Goal: Information Seeking & Learning: Learn about a topic

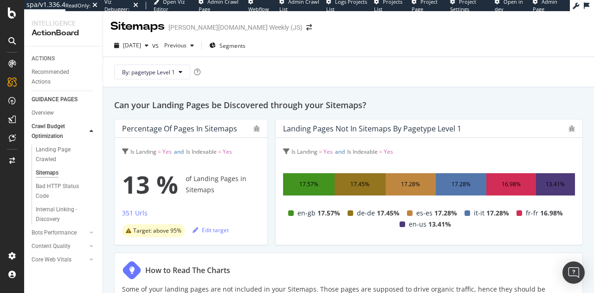
scroll to position [582, 0]
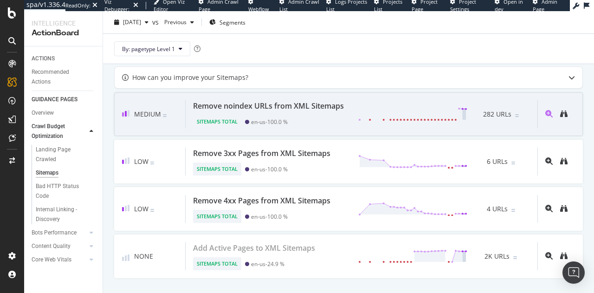
drag, startPoint x: 275, startPoint y: 97, endPoint x: 251, endPoint y: 102, distance: 23.7
click at [251, 102] on div "Remove noindex URLs from XML Sitemaps" at bounding box center [268, 105] width 151 height 11
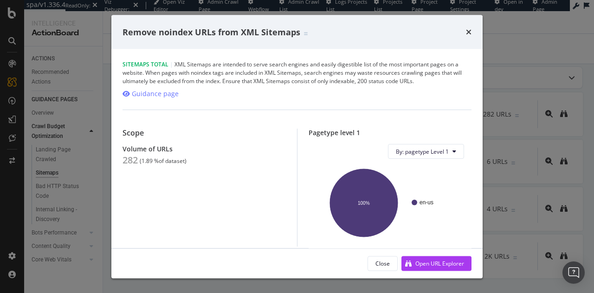
click at [461, 32] on div "Remove noindex URLs from XML Sitemaps" at bounding box center [296, 32] width 349 height 12
click at [469, 34] on icon "times" at bounding box center [469, 31] width 6 height 7
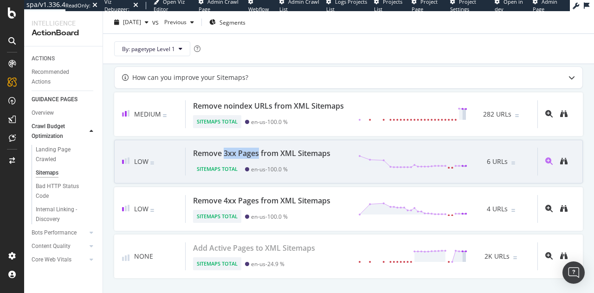
drag, startPoint x: 224, startPoint y: 148, endPoint x: 258, endPoint y: 154, distance: 34.8
click at [258, 154] on div "Remove 3xx Pages from XML Sitemaps" at bounding box center [261, 153] width 137 height 11
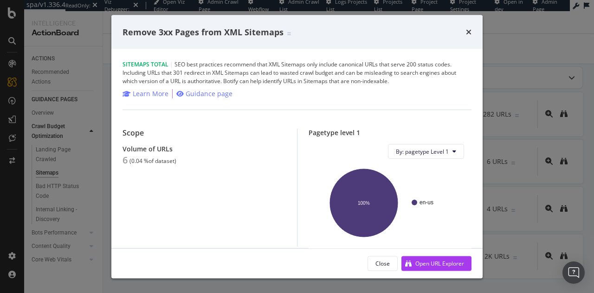
click at [472, 36] on div "Remove 3xx Pages from XML Sitemaps" at bounding box center [296, 32] width 371 height 34
click at [470, 31] on icon "times" at bounding box center [469, 31] width 6 height 7
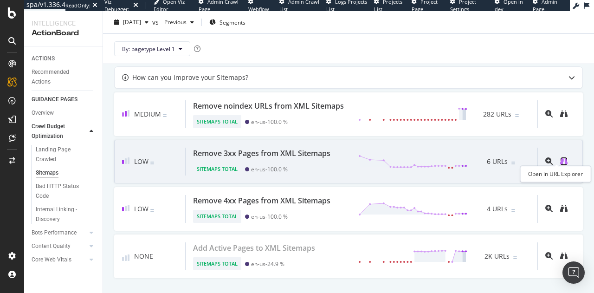
click at [560, 157] on icon "binoculars" at bounding box center [563, 160] width 7 height 7
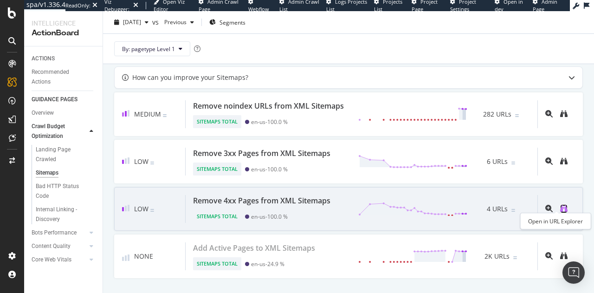
click at [560, 205] on icon "binoculars" at bounding box center [563, 208] width 7 height 7
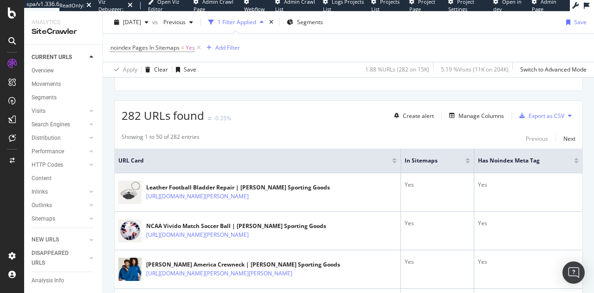
scroll to position [93, 0]
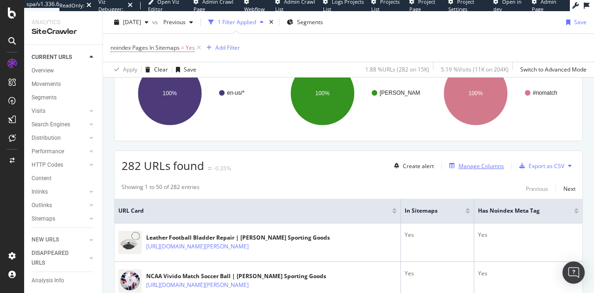
click at [478, 167] on div "Manage Columns" at bounding box center [480, 166] width 45 height 8
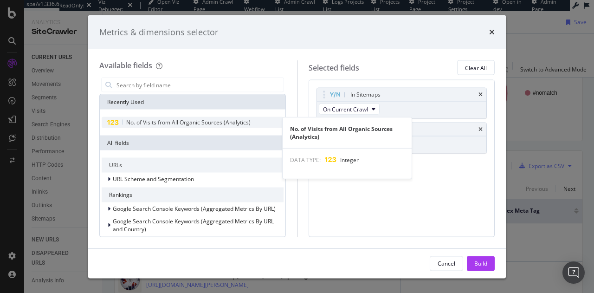
click at [207, 128] on div "No. of Visits from All Organic Sources (Analytics)" at bounding box center [193, 122] width 182 height 11
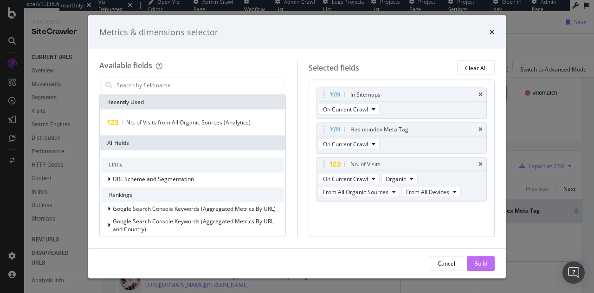
click at [469, 259] on button "Build" at bounding box center [481, 263] width 28 height 15
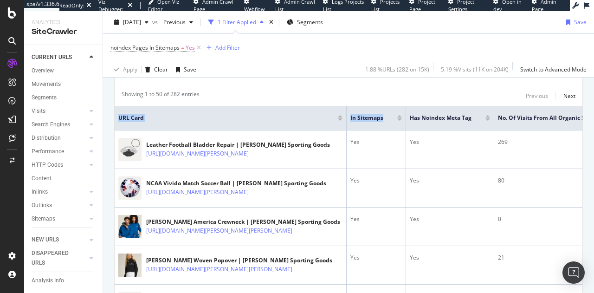
scroll to position [0, 79]
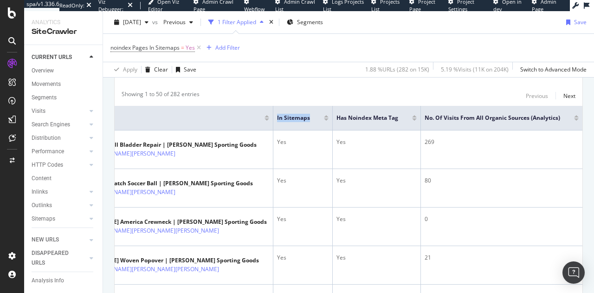
drag, startPoint x: 404, startPoint y: 109, endPoint x: 593, endPoint y: 111, distance: 188.8
click at [593, 111] on div "URL Explorer wilson.com Weekly (JS) 2025 Aug. 17th vs Previous 1 Filter Applied…" at bounding box center [348, 152] width 491 height 282
click at [574, 118] on div at bounding box center [576, 119] width 5 height 2
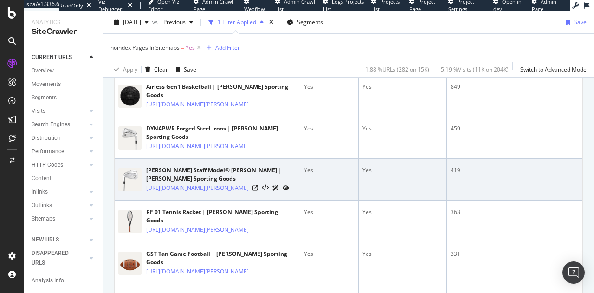
scroll to position [199, 0]
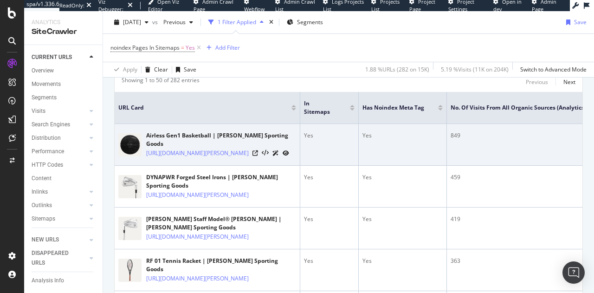
drag, startPoint x: 247, startPoint y: 157, endPoint x: 145, endPoint y: 146, distance: 102.7
click at [145, 146] on td "Airless Gen1 Basketball | Wilson Sporting Goods https://www.wilson.com/en-us/pr…" at bounding box center [208, 145] width 186 height 42
drag, startPoint x: 162, startPoint y: 143, endPoint x: 135, endPoint y: 134, distance: 28.9
click at [135, 134] on img at bounding box center [129, 144] width 23 height 23
click at [140, 131] on div "Airless Gen1 Basketball | Wilson Sporting Goods https://www.wilson.com/en-us/pr…" at bounding box center [207, 144] width 178 height 26
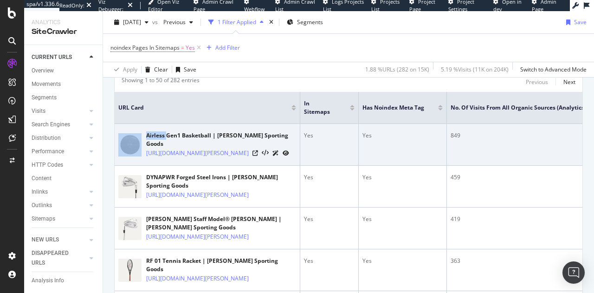
click at [140, 131] on div "Airless Gen1 Basketball | Wilson Sporting Goods https://www.wilson.com/en-us/pr…" at bounding box center [207, 144] width 178 height 26
click at [143, 129] on td "Airless Gen1 Basketball | Wilson Sporting Goods https://www.wilson.com/en-us/pr…" at bounding box center [208, 145] width 186 height 42
drag, startPoint x: 141, startPoint y: 131, endPoint x: 241, endPoint y: 150, distance: 101.1
click at [241, 150] on div "Airless Gen1 Basketball | Wilson Sporting Goods https://www.wilson.com/en-us/pr…" at bounding box center [207, 144] width 178 height 26
click at [241, 150] on link "https://www.wilson.com/en-us/product/airless-gen1-bskt-black-wz1016103idv" at bounding box center [197, 152] width 103 height 9
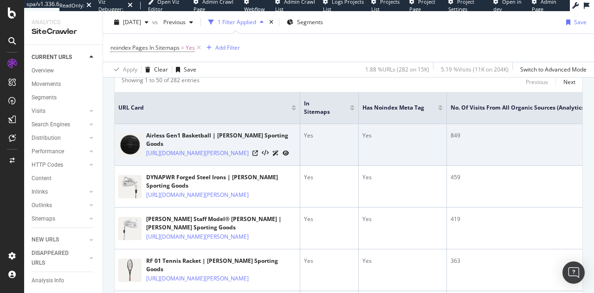
copy div "Airless Gen1 Basketball | Wilson Sporting Goods https://www.wilson.com/en-us/pr…"
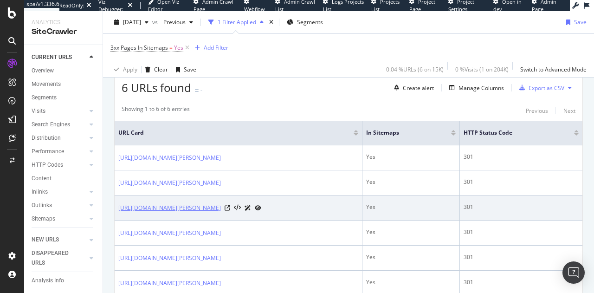
scroll to position [186, 0]
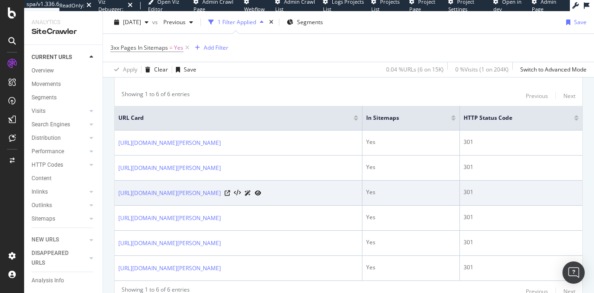
drag, startPoint x: 114, startPoint y: 198, endPoint x: 300, endPoint y: 195, distance: 186.1
click at [300, 195] on div "6 URLs found - Create alert Manage Columns Export as CSV Showing 1 to 6 of 6 en…" at bounding box center [348, 180] width 469 height 244
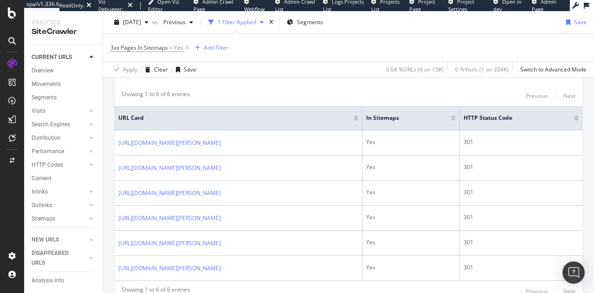
click at [114, 201] on div "6 URLs found - Create alert Manage Columns Export as CSV Showing 1 to 6 of 6 en…" at bounding box center [348, 180] width 469 height 244
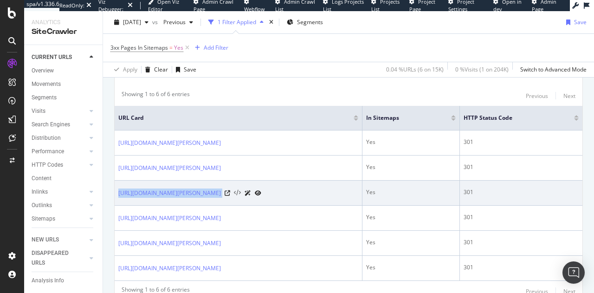
drag, startPoint x: 115, startPoint y: 197, endPoint x: 363, endPoint y: 202, distance: 247.8
click at [360, 206] on td "https://www.wilson.com/en-us/sportswear/collections/womens-cold-weather-collect…" at bounding box center [239, 192] width 248 height 25
copy div "https://www.wilson.com/en-us/sportswear/collections/womens-cold-weather-collect…"
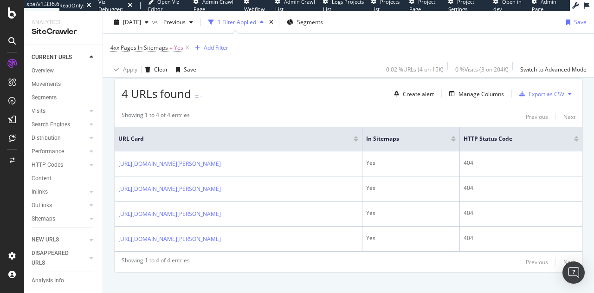
scroll to position [174, 0]
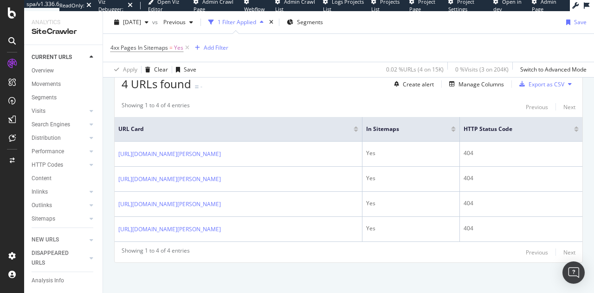
drag, startPoint x: 322, startPoint y: 177, endPoint x: 112, endPoint y: 180, distance: 209.7
click at [112, 180] on div "URLs by Depth Chart (by Value) Table Expand Export as CSV Export as PNG Add to …" at bounding box center [348, 116] width 491 height 357
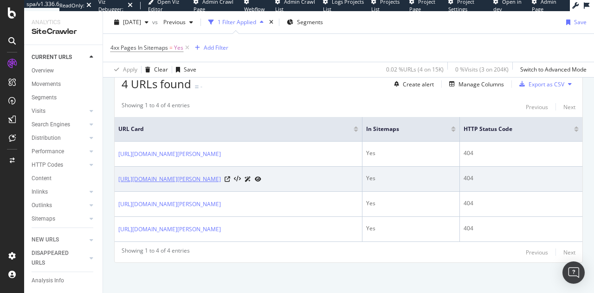
drag, startPoint x: 112, startPoint y: 176, endPoint x: 269, endPoint y: 177, distance: 156.8
click at [269, 177] on div "URLs by Depth Chart (by Value) Table Expand Export as CSV Export as PNG Add to …" at bounding box center [348, 116] width 491 height 357
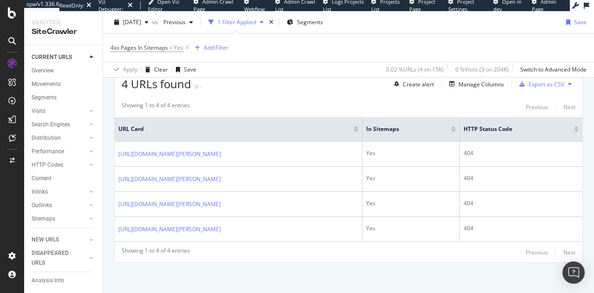
click at [109, 177] on div "URLs by Depth Chart (by Value) Table Expand Export as CSV Export as PNG Add to …" at bounding box center [348, 116] width 491 height 357
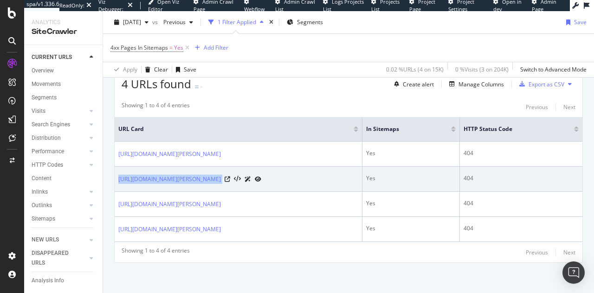
drag, startPoint x: 114, startPoint y: 175, endPoint x: 340, endPoint y: 175, distance: 225.5
click at [340, 175] on td "[URL][DOMAIN_NAME][PERSON_NAME]" at bounding box center [239, 179] width 248 height 25
copy div "[URL][DOMAIN_NAME][PERSON_NAME]"
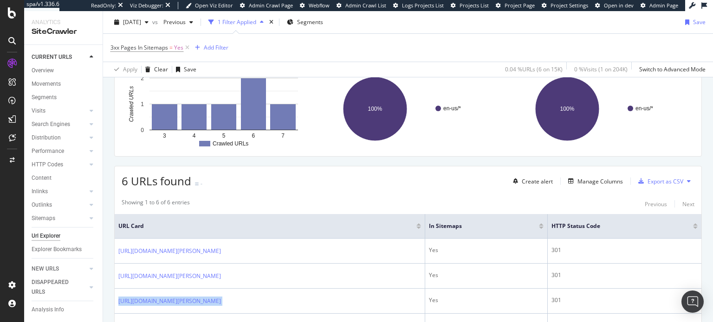
scroll to position [46, 0]
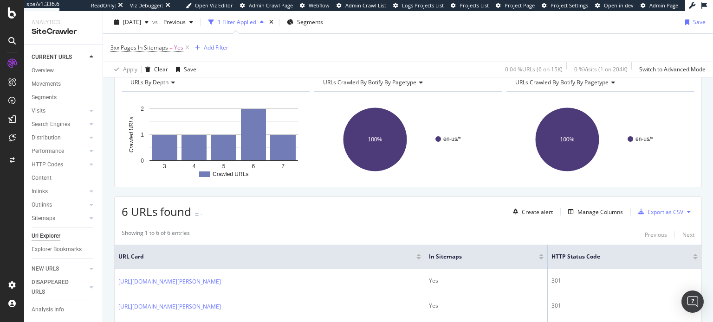
click at [61, 239] on link "Url Explorer" at bounding box center [64, 236] width 64 height 10
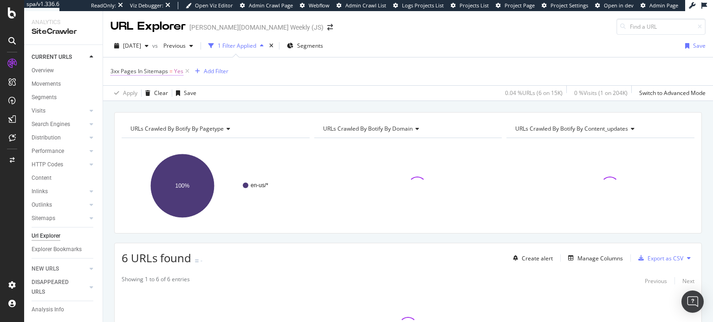
click at [164, 73] on span "3xx Pages In Sitemaps" at bounding box center [139, 71] width 58 height 8
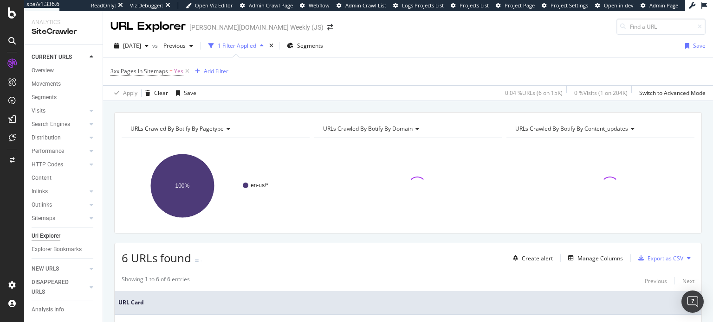
click at [255, 68] on div "3xx Pages In Sitemaps = Yes Add Filter" at bounding box center [407, 72] width 595 height 28
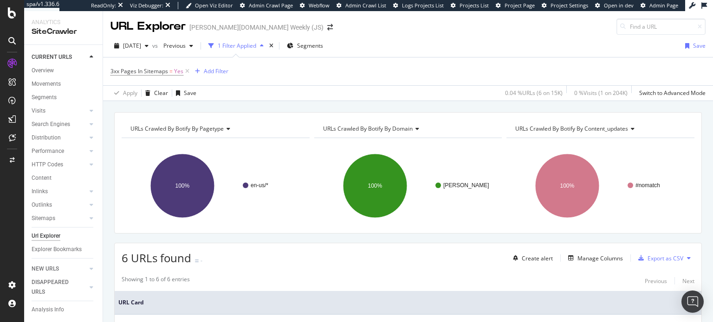
click at [186, 71] on icon at bounding box center [187, 71] width 8 height 9
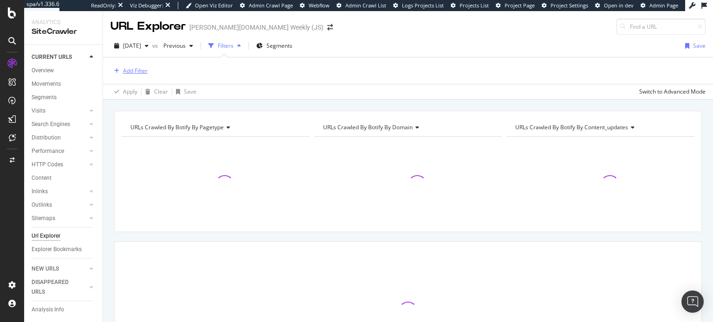
click at [140, 72] on div "Add Filter" at bounding box center [135, 71] width 25 height 8
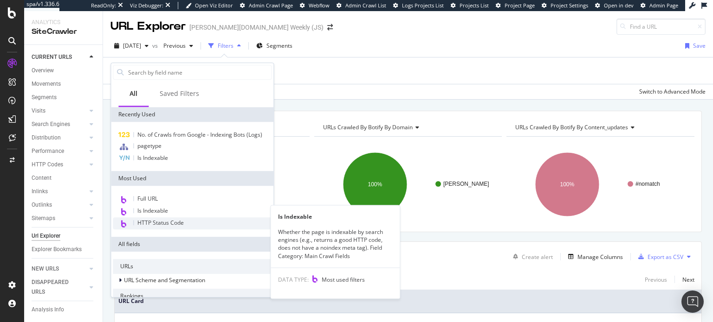
click at [160, 220] on span "HTTP Status Code" at bounding box center [160, 223] width 46 height 8
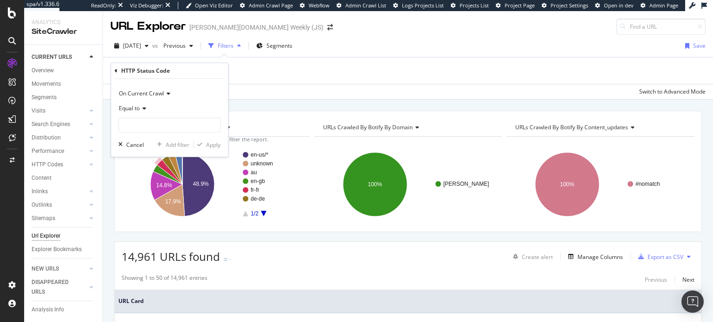
click at [147, 106] on div "Equal to" at bounding box center [169, 108] width 102 height 15
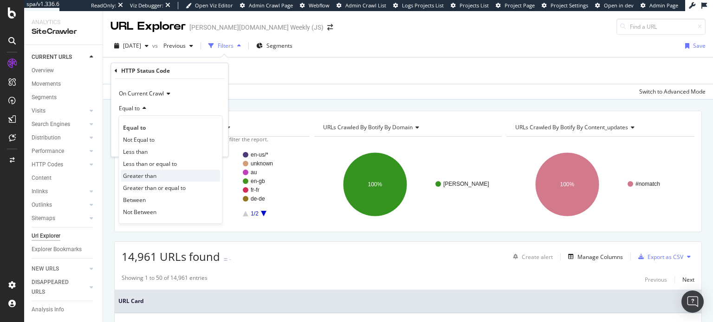
click at [152, 174] on span "Greater than" at bounding box center [139, 176] width 33 height 8
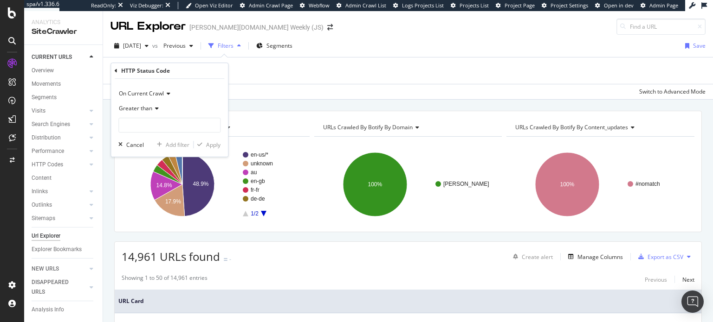
click at [171, 133] on div "On Current Crawl Greater than Cancel Add filter Apply" at bounding box center [169, 118] width 117 height 78
click at [174, 129] on input "number" at bounding box center [169, 125] width 102 height 15
type input "400"
click at [198, 146] on icon "button" at bounding box center [199, 145] width 5 height 6
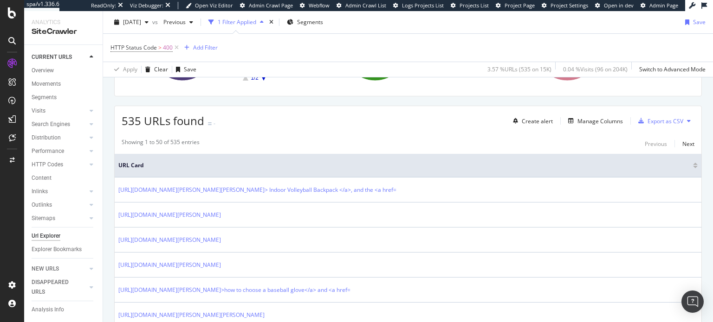
scroll to position [139, 0]
click at [598, 116] on div "Manage Columns" at bounding box center [599, 120] width 45 height 8
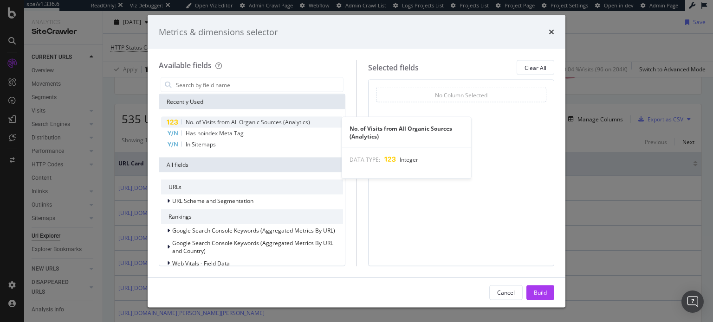
click at [238, 124] on span "No. of Visits from All Organic Sources (Analytics)" at bounding box center [248, 122] width 124 height 8
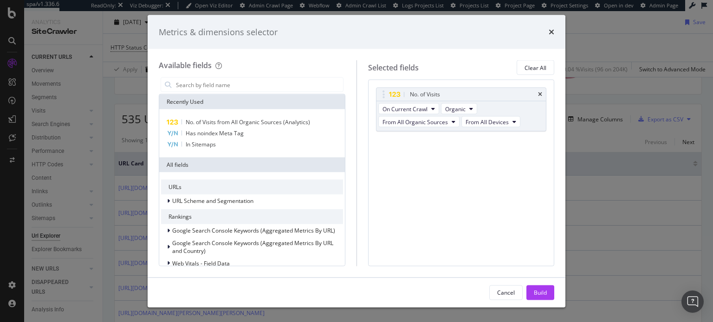
click at [539, 280] on div "Cancel Build" at bounding box center [357, 293] width 418 height 30
click at [543, 290] on div "Build" at bounding box center [540, 293] width 13 height 8
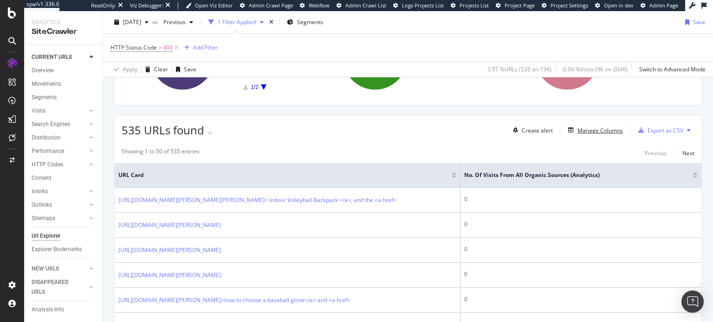
scroll to position [186, 0]
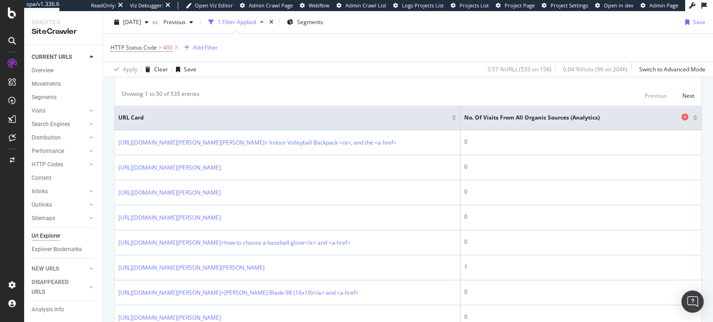
click at [685, 118] on div "No. of Visits from All Organic Sources (Analytics)" at bounding box center [578, 117] width 229 height 9
click at [693, 118] on div at bounding box center [695, 119] width 5 height 2
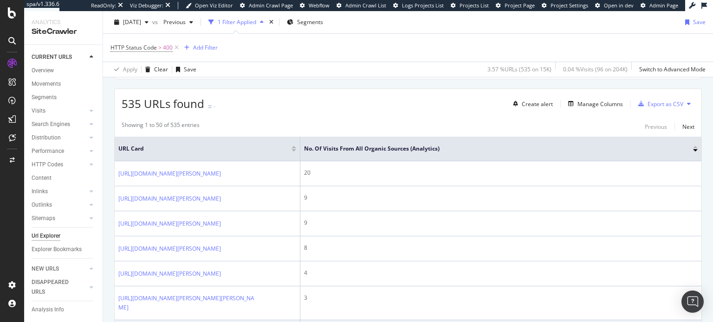
scroll to position [153, 0]
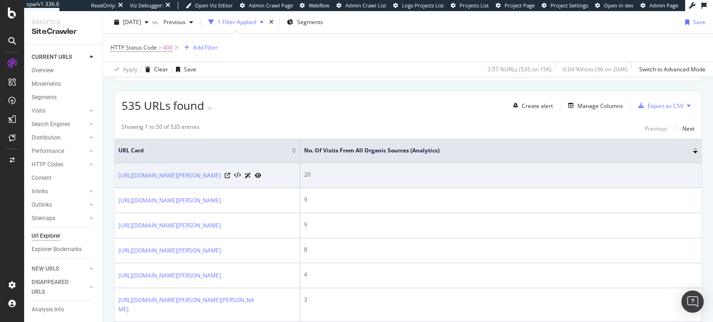
drag, startPoint x: 140, startPoint y: 183, endPoint x: 115, endPoint y: 181, distance: 25.2
click at [116, 174] on td "https://www.wilson.com/en-us/explore/tennis/shift-tennis-rackets" at bounding box center [208, 175] width 186 height 25
drag, startPoint x: 114, startPoint y: 174, endPoint x: 163, endPoint y: 190, distance: 51.6
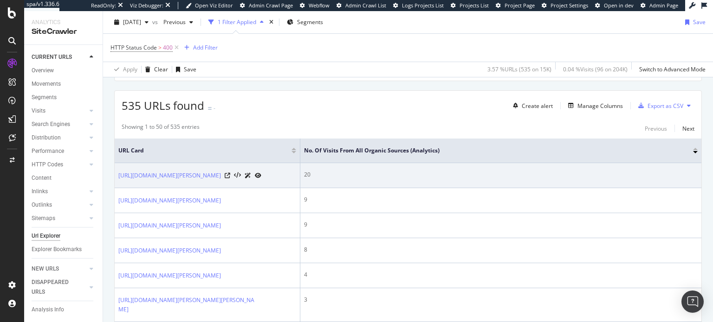
click at [165, 188] on td "https://www.wilson.com/en-us/explore/tennis/shift-tennis-rackets" at bounding box center [208, 175] width 186 height 25
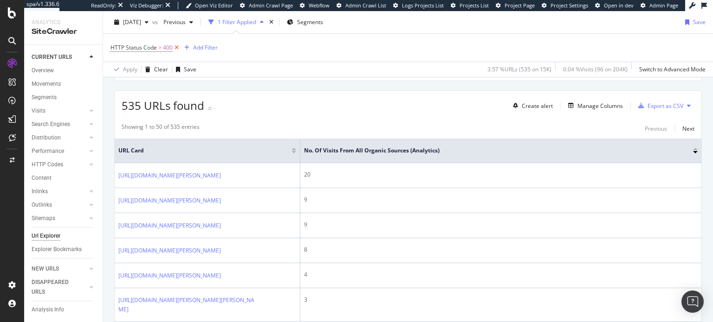
click at [178, 50] on icon at bounding box center [177, 47] width 8 height 9
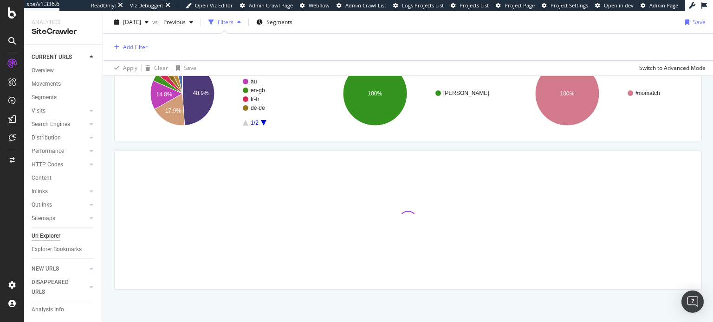
scroll to position [90, 0]
click at [133, 46] on div "Add Filter" at bounding box center [135, 47] width 25 height 8
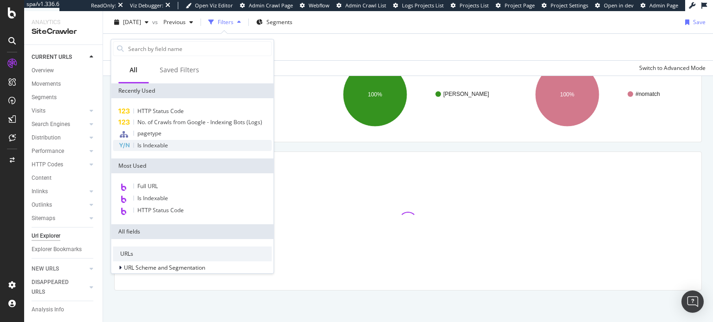
click at [150, 141] on span "Is Indexable" at bounding box center [152, 145] width 31 height 8
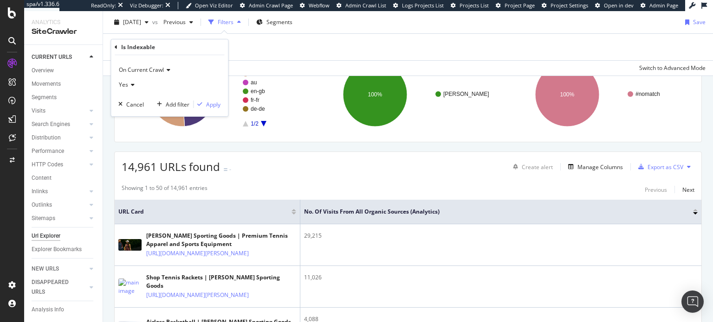
drag, startPoint x: 136, startPoint y: 87, endPoint x: 131, endPoint y: 88, distance: 5.2
click at [135, 87] on div "Yes" at bounding box center [169, 84] width 102 height 15
click at [132, 113] on div "No" at bounding box center [170, 116] width 99 height 12
click at [208, 105] on div "Apply" at bounding box center [213, 105] width 14 height 8
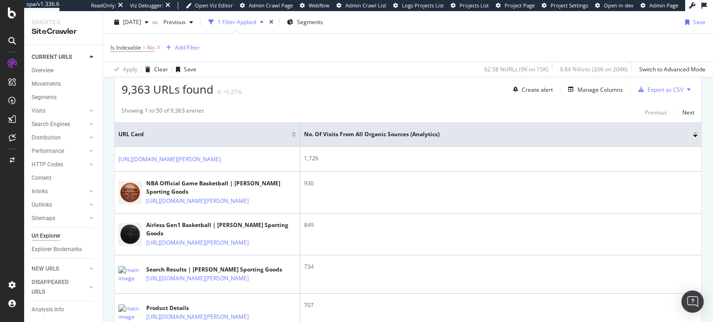
scroll to position [186, 0]
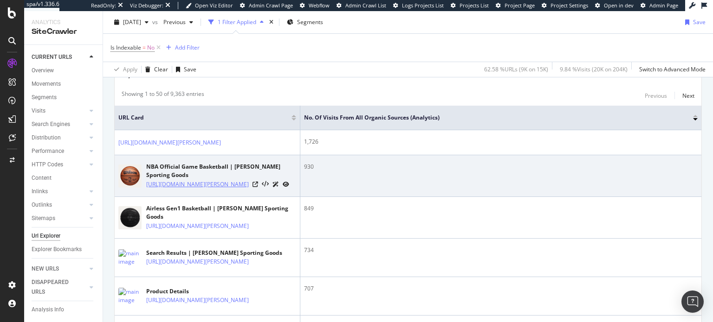
drag, startPoint x: 229, startPoint y: 185, endPoint x: 148, endPoint y: 191, distance: 81.4
click at [148, 189] on link "https://www.wilson.com/en-us/product/nba-official-game-basketball-wz10025" at bounding box center [197, 184] width 103 height 9
drag, startPoint x: 199, startPoint y: 173, endPoint x: 146, endPoint y: 167, distance: 52.8
click at [146, 167] on div "NBA Official Game Basketball | Wilson Sporting Goods" at bounding box center [221, 171] width 150 height 17
drag, startPoint x: 122, startPoint y: 161, endPoint x: 252, endPoint y: 193, distance: 133.2
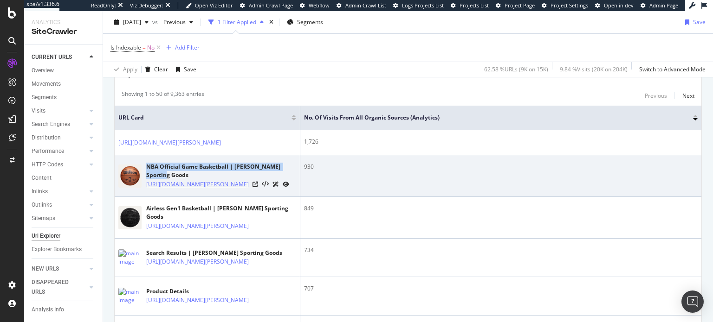
click at [252, 193] on td "NBA Official Game Basketball | Wilson Sporting Goods https://www.wilson.com/en-…" at bounding box center [208, 176] width 186 height 42
copy div "NBA Official Game Basketball | Wilson Sporting Goods https://www.wilson.com/en-…"
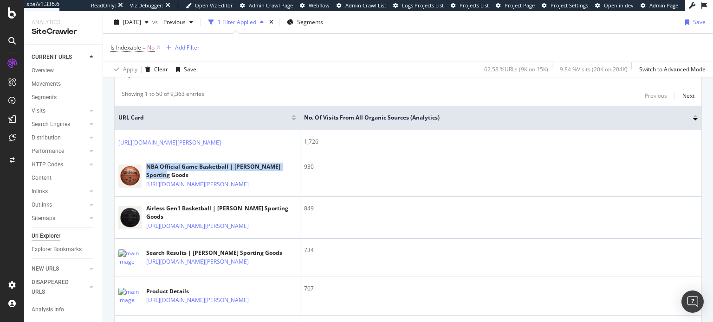
drag, startPoint x: 156, startPoint y: 50, endPoint x: 150, endPoint y: 51, distance: 5.6
click at [156, 50] on icon at bounding box center [158, 47] width 8 height 9
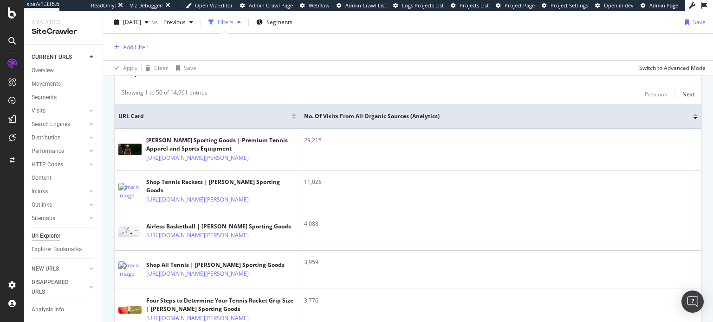
scroll to position [184, 0]
drag, startPoint x: 151, startPoint y: 45, endPoint x: 135, endPoint y: 46, distance: 15.8
click at [146, 45] on div "Add Filter" at bounding box center [407, 47] width 595 height 26
click at [135, 46] on div "Add Filter" at bounding box center [135, 47] width 25 height 8
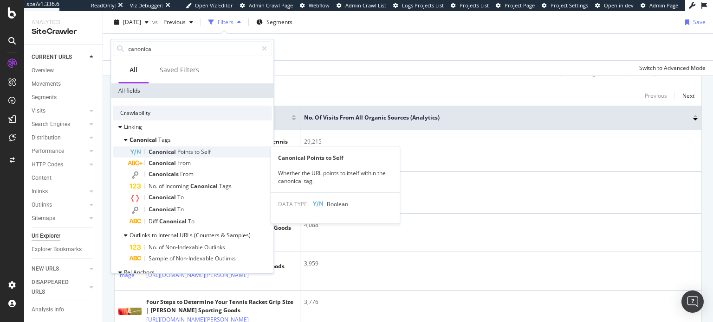
type input "canonical"
click at [217, 151] on div "Canonical Points to Self" at bounding box center [200, 152] width 142 height 11
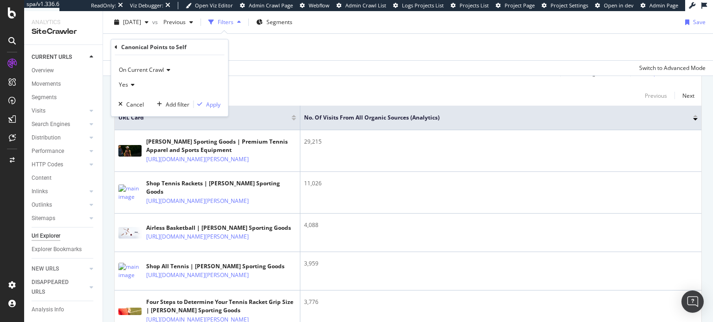
click at [133, 82] on icon at bounding box center [131, 85] width 6 height 6
click at [134, 113] on div "No" at bounding box center [170, 116] width 99 height 12
click at [216, 105] on div "Apply" at bounding box center [213, 105] width 14 height 8
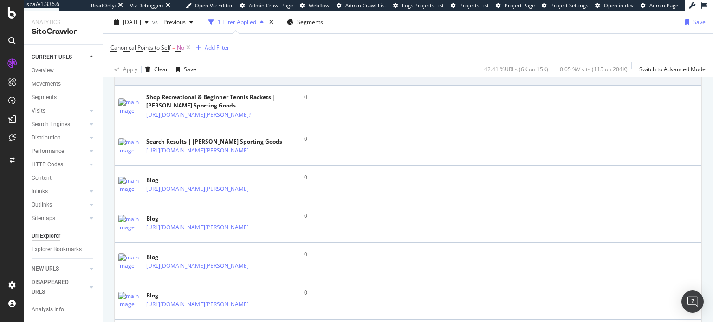
scroll to position [1021, 0]
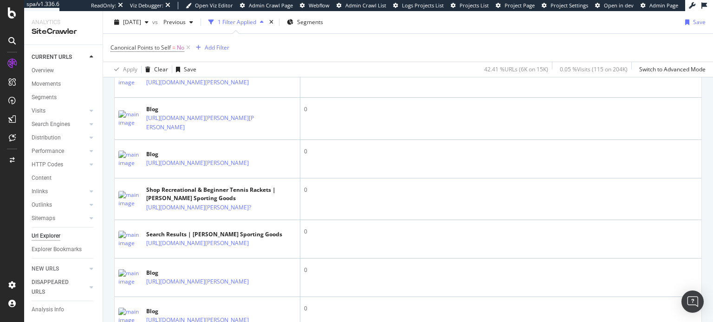
click at [34, 238] on div "Url Explorer" at bounding box center [46, 236] width 29 height 10
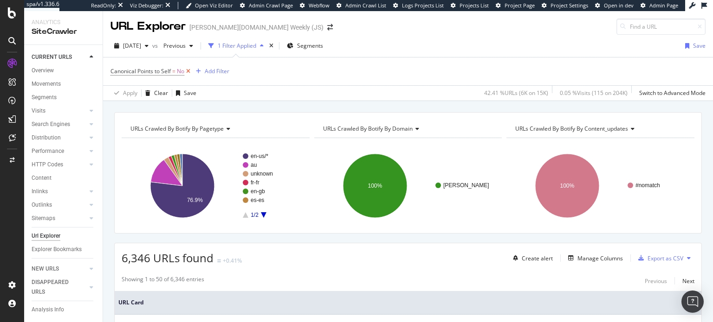
click at [189, 71] on icon at bounding box center [188, 71] width 8 height 9
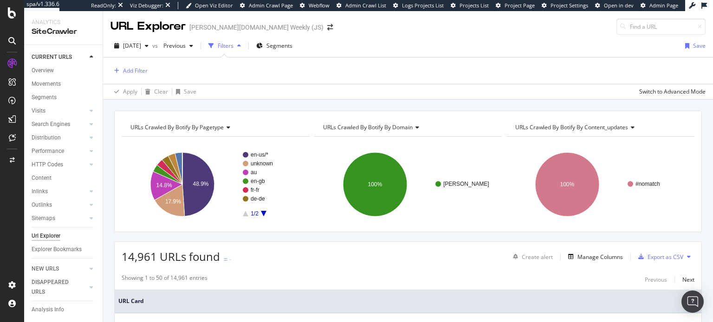
click at [265, 211] on icon "A chart." at bounding box center [264, 214] width 6 height 6
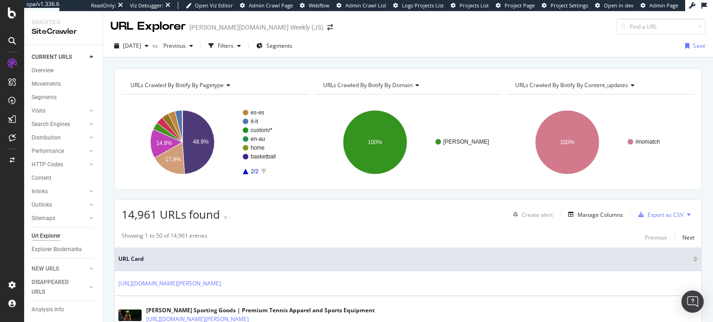
click at [248, 174] on rect "A chart." at bounding box center [270, 142] width 55 height 64
click at [241, 174] on rect "A chart." at bounding box center [215, 142] width 186 height 81
click at [244, 171] on rect "A chart." at bounding box center [270, 142] width 55 height 64
click at [245, 169] on icon "A chart." at bounding box center [246, 172] width 6 height 6
click at [211, 87] on span "URLs Crawled By Botify By pagetype" at bounding box center [176, 85] width 93 height 8
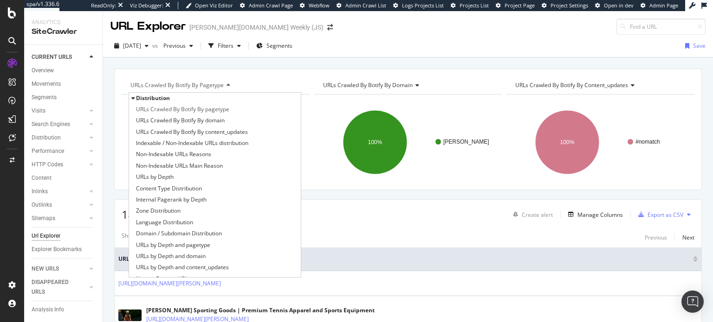
click at [234, 58] on div "URLs Crawled By Botify By pagetype Distribution URLs Crawled By Botify By paget…" at bounding box center [408, 69] width 610 height 22
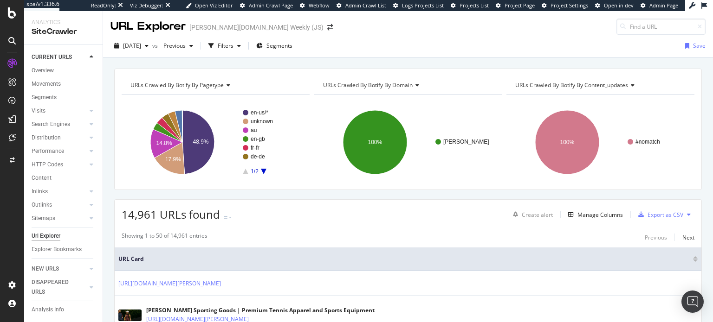
click at [204, 88] on span "URLs Crawled By Botify By pagetype" at bounding box center [176, 85] width 93 height 8
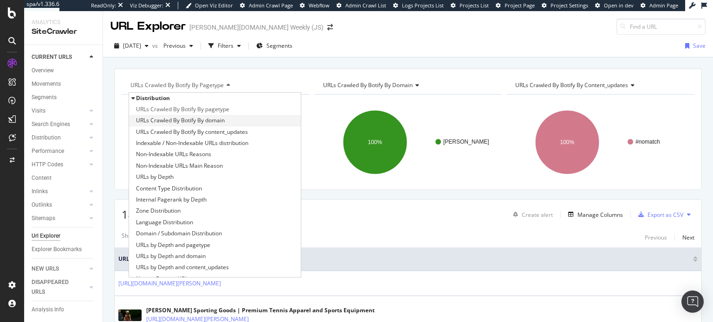
click at [215, 123] on span "URLs Crawled By Botify By domain" at bounding box center [180, 120] width 89 height 9
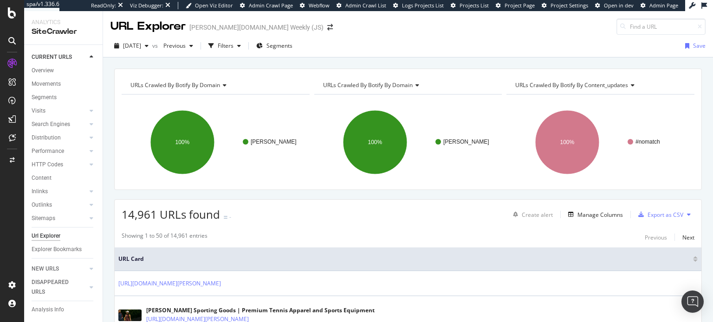
click at [216, 82] on span "URLs Crawled By Botify By domain" at bounding box center [175, 85] width 90 height 8
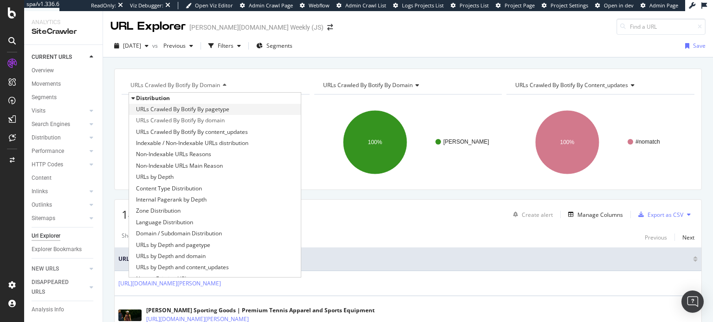
click at [188, 107] on span "URLs Crawled By Botify By pagetype" at bounding box center [182, 109] width 93 height 9
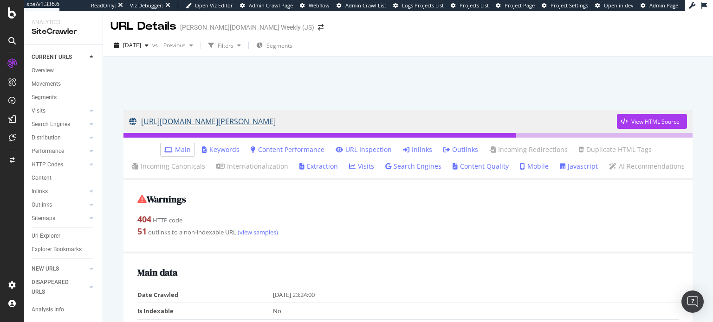
drag, startPoint x: 215, startPoint y: 119, endPoint x: 139, endPoint y: 124, distance: 76.7
click at [139, 124] on icon at bounding box center [135, 121] width 12 height 7
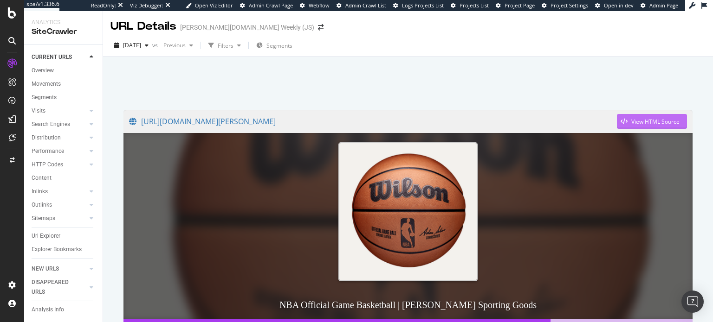
click at [622, 120] on div "button" at bounding box center [624, 122] width 14 height 6
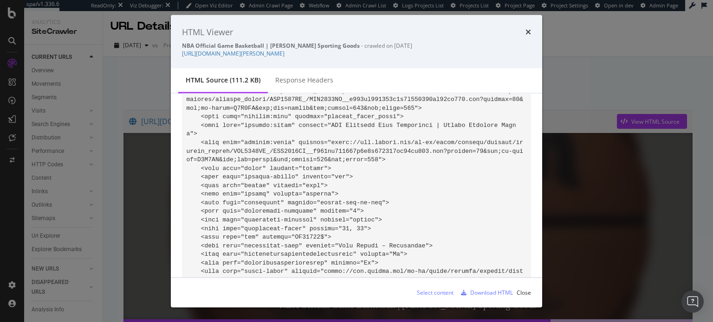
click at [616, 137] on div "HTML Viewer NBA Official Game Basketball | Wilson Sporting Goods - crawled on 2…" at bounding box center [356, 161] width 713 height 322
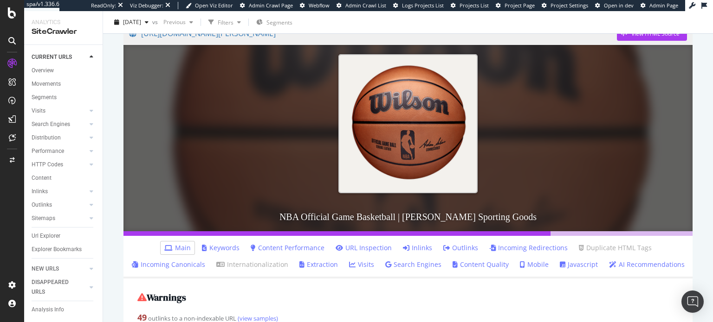
scroll to position [93, 0]
